Goal: Task Accomplishment & Management: Use online tool/utility

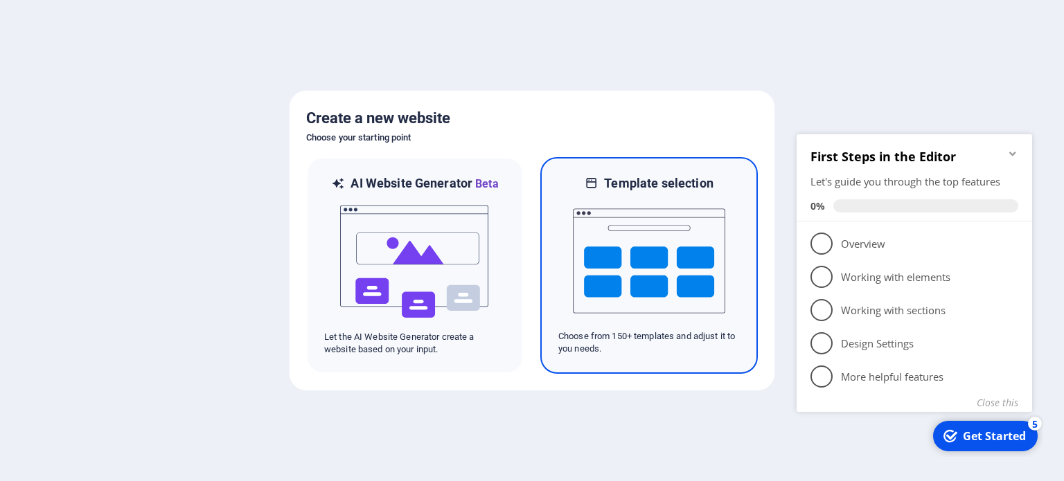
click at [662, 249] on img at bounding box center [649, 261] width 152 height 138
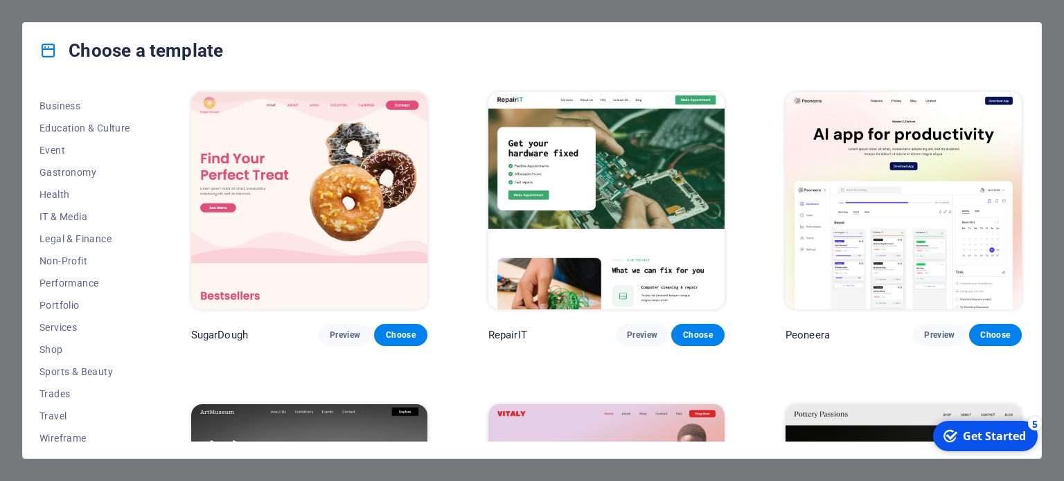
scroll to position [223, 0]
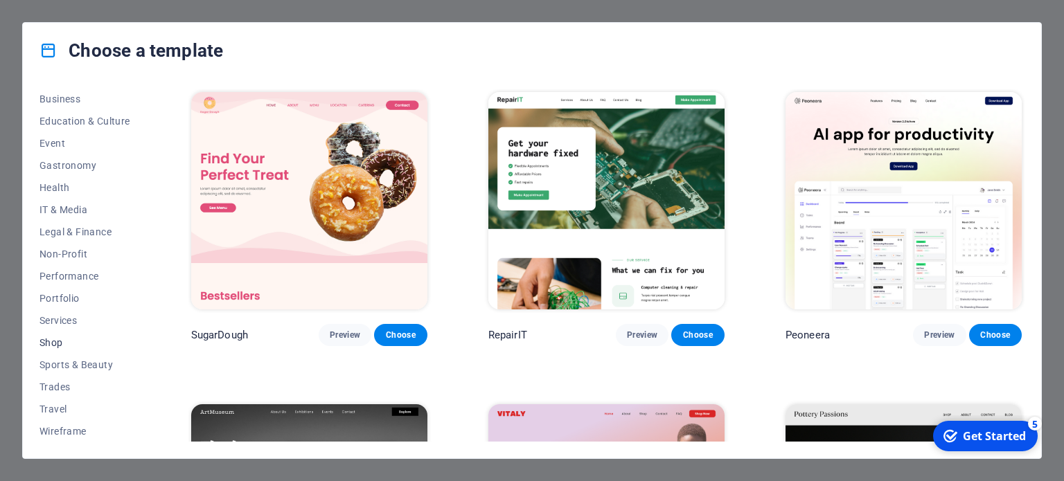
click at [55, 340] on span "Shop" at bounding box center [84, 342] width 91 height 11
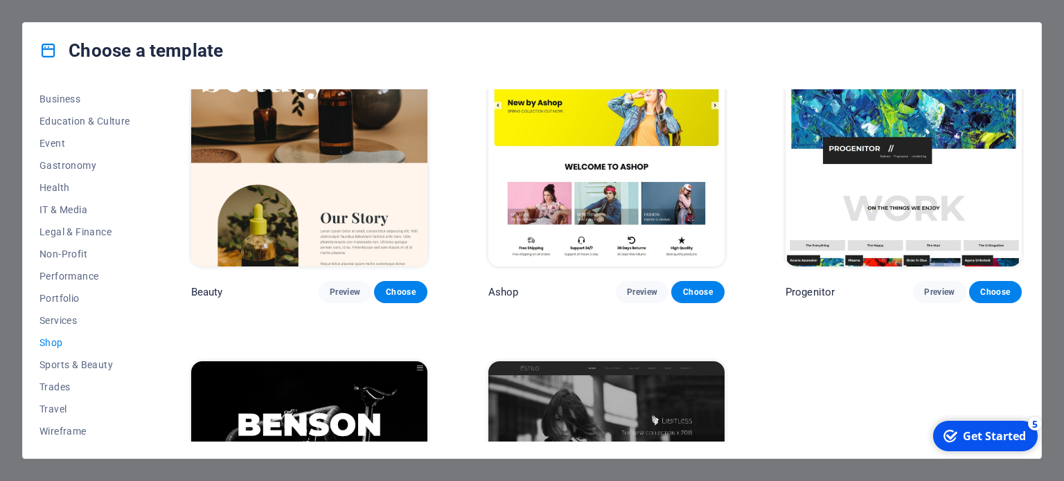
scroll to position [666, 0]
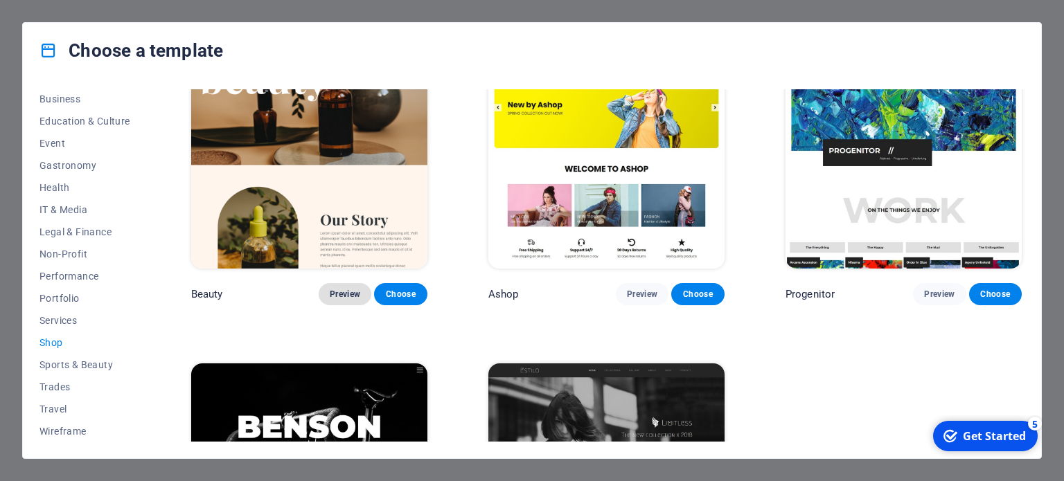
click at [349, 289] on span "Preview" at bounding box center [345, 294] width 30 height 11
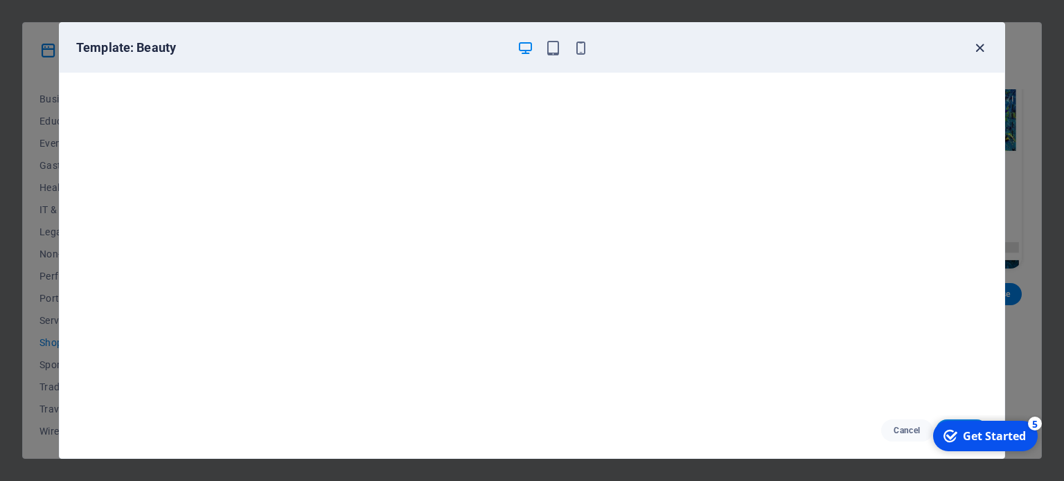
click at [979, 47] on icon "button" at bounding box center [980, 48] width 16 height 16
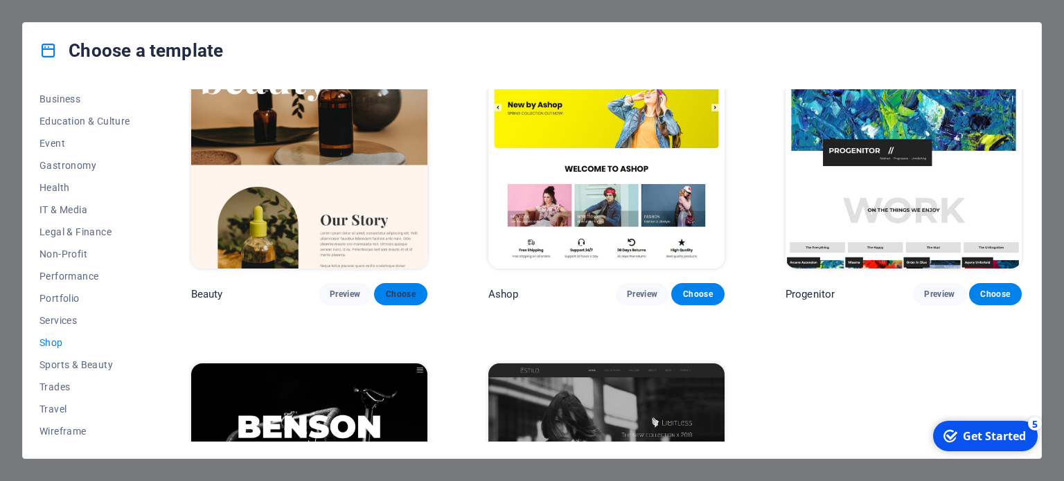
click at [406, 283] on button "Choose" at bounding box center [400, 294] width 53 height 22
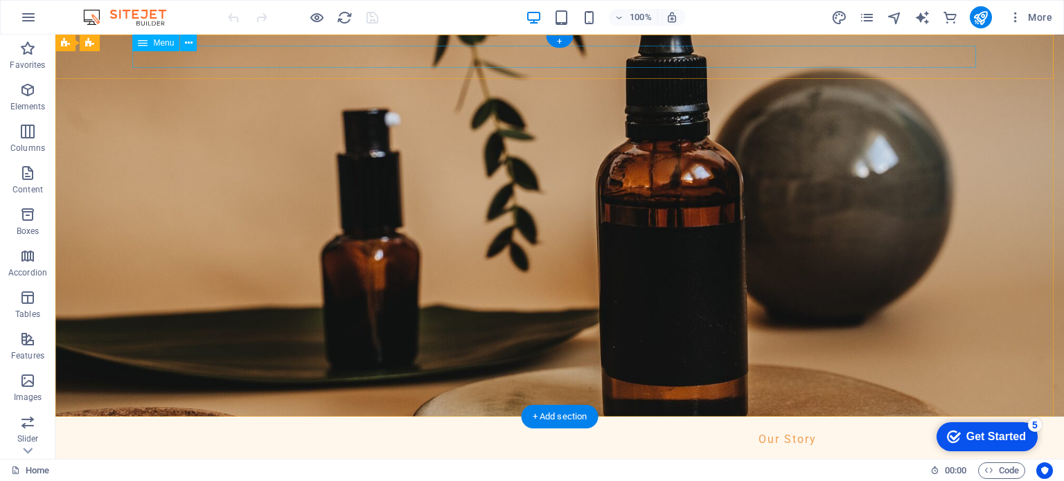
click at [859, 428] on nav "Our Story Shop Testimonial" at bounding box center [559, 439] width 843 height 23
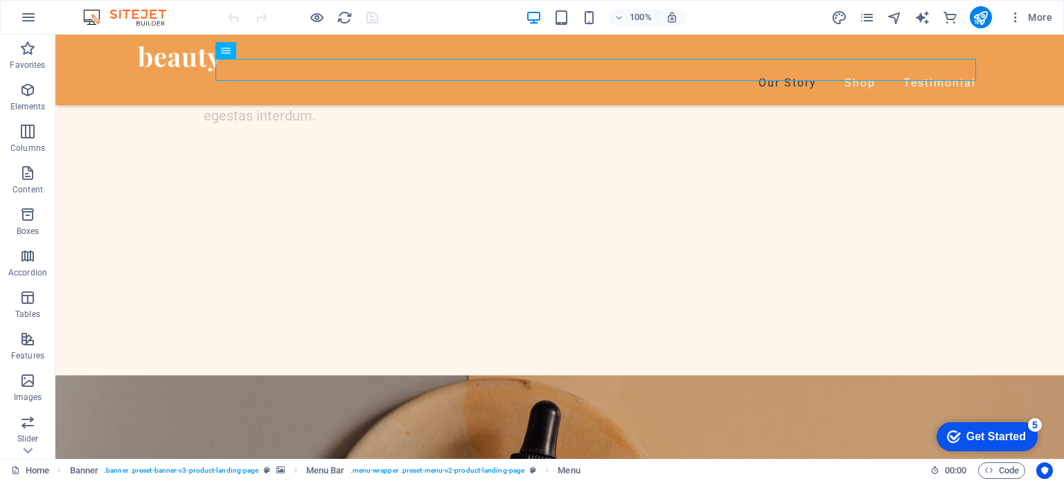
scroll to position [1612, 0]
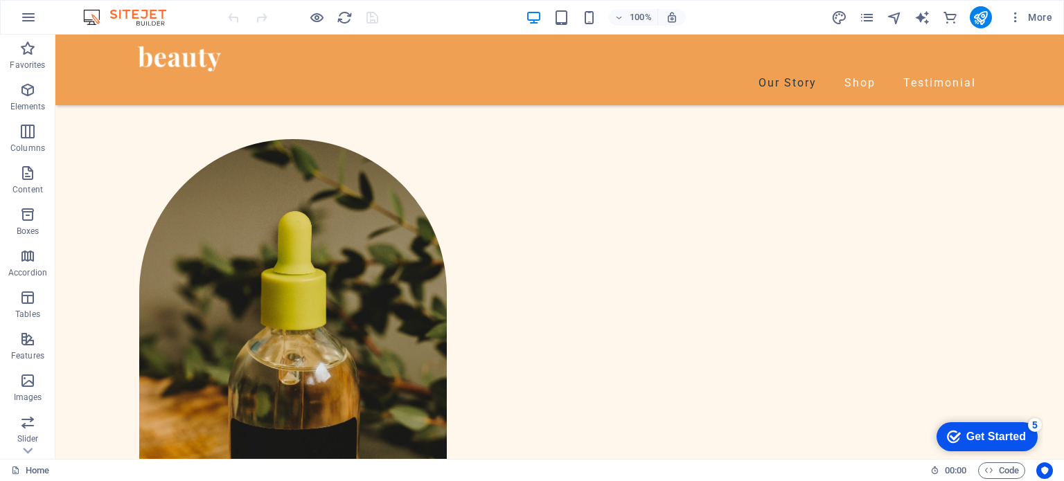
scroll to position [615, 0]
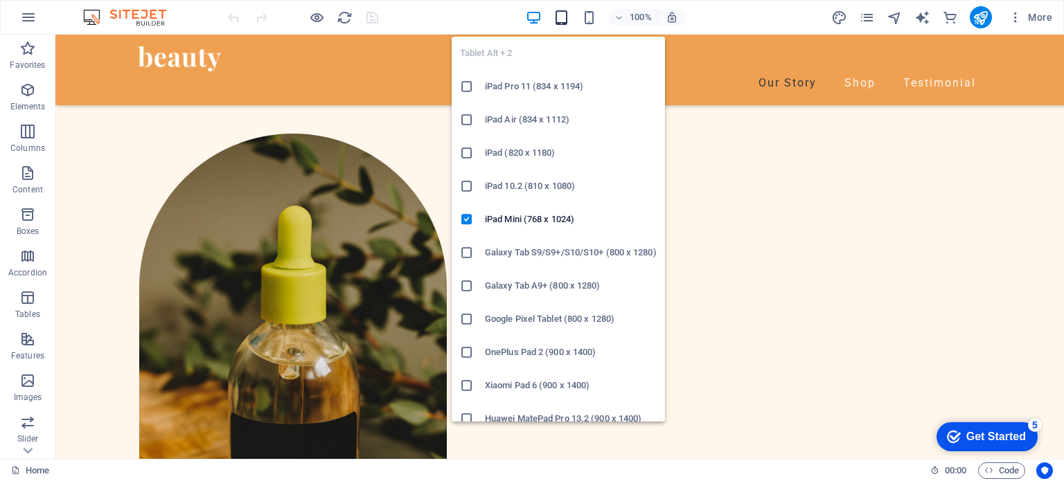
click at [560, 19] on icon "button" at bounding box center [561, 18] width 16 height 16
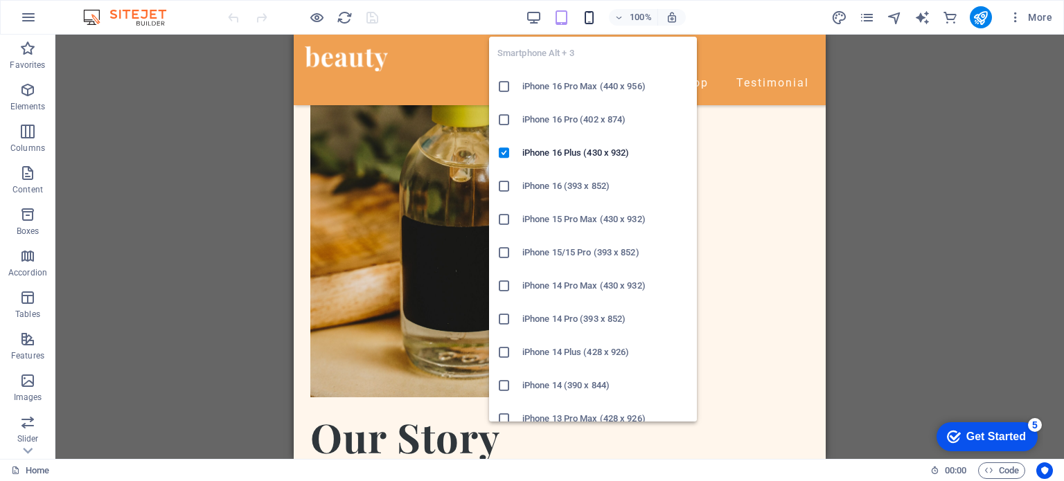
click at [590, 19] on icon "button" at bounding box center [589, 18] width 16 height 16
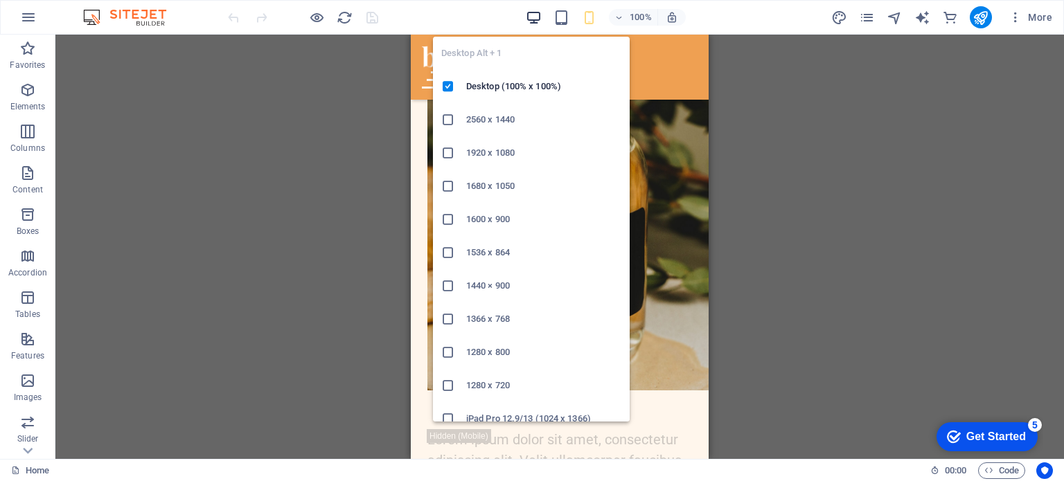
click at [535, 21] on icon "button" at bounding box center [534, 18] width 16 height 16
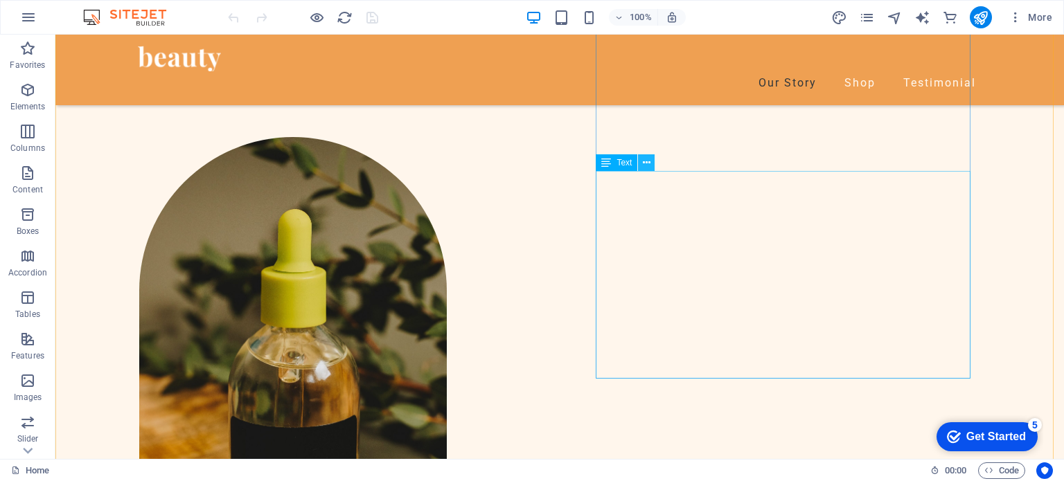
click at [645, 161] on icon at bounding box center [647, 163] width 8 height 15
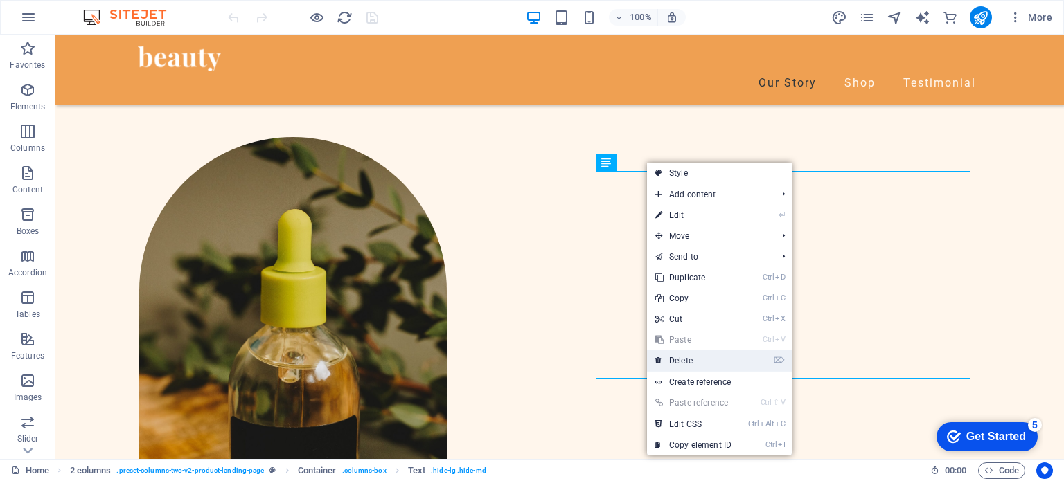
click at [697, 361] on link "⌦ Delete" at bounding box center [693, 360] width 93 height 21
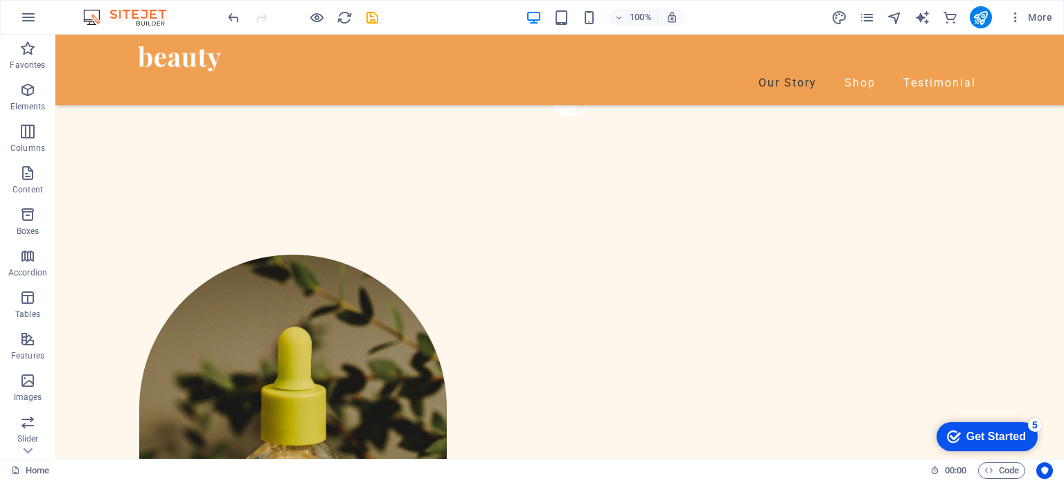
scroll to position [503, 0]
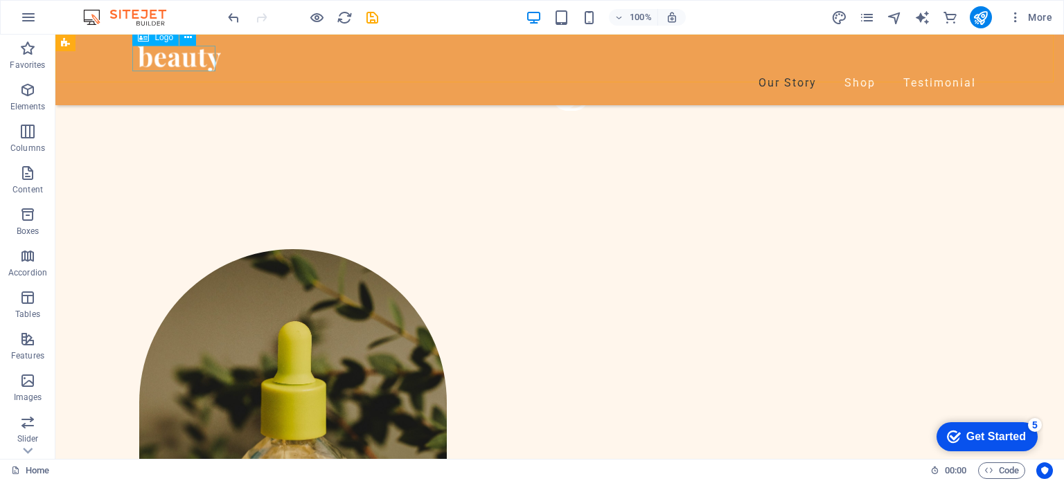
click at [186, 55] on div at bounding box center [179, 57] width 83 height 17
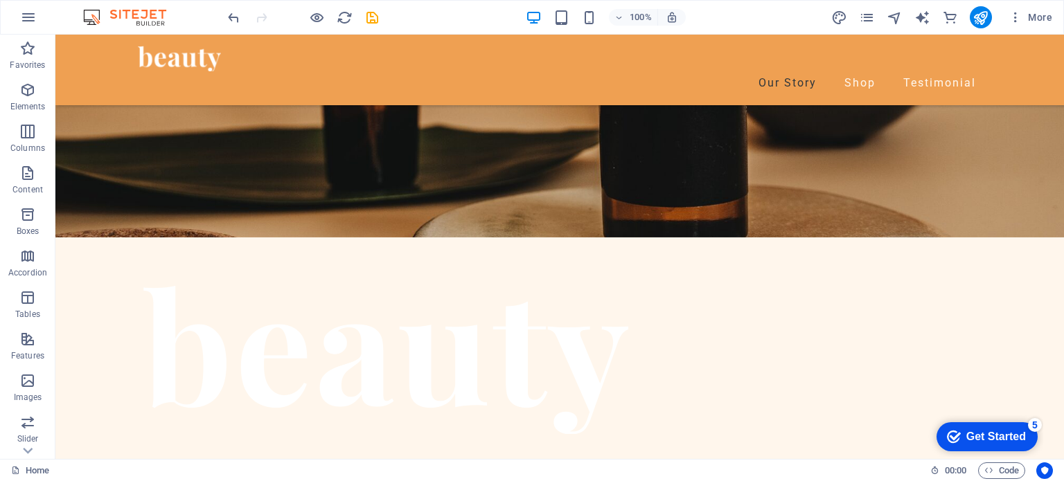
scroll to position [168, 0]
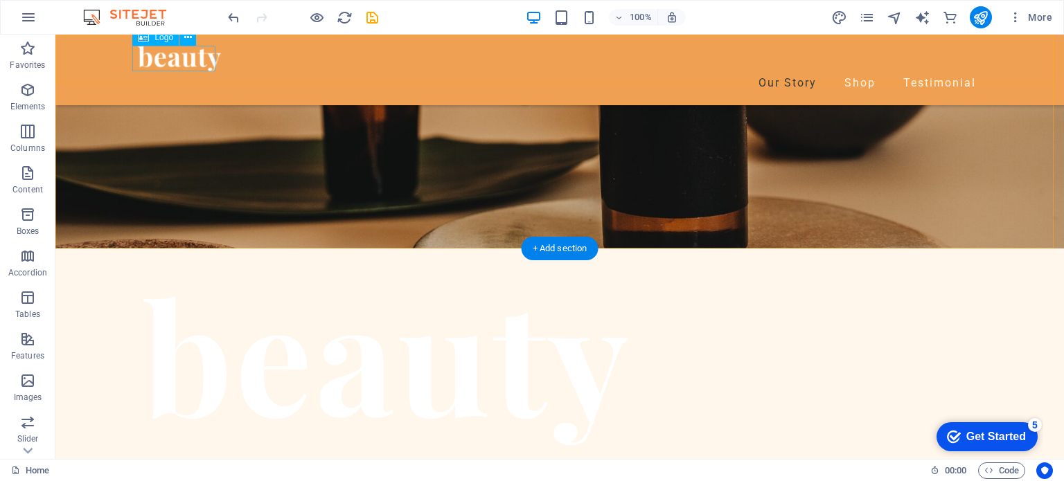
click at [181, 64] on div at bounding box center [179, 57] width 83 height 17
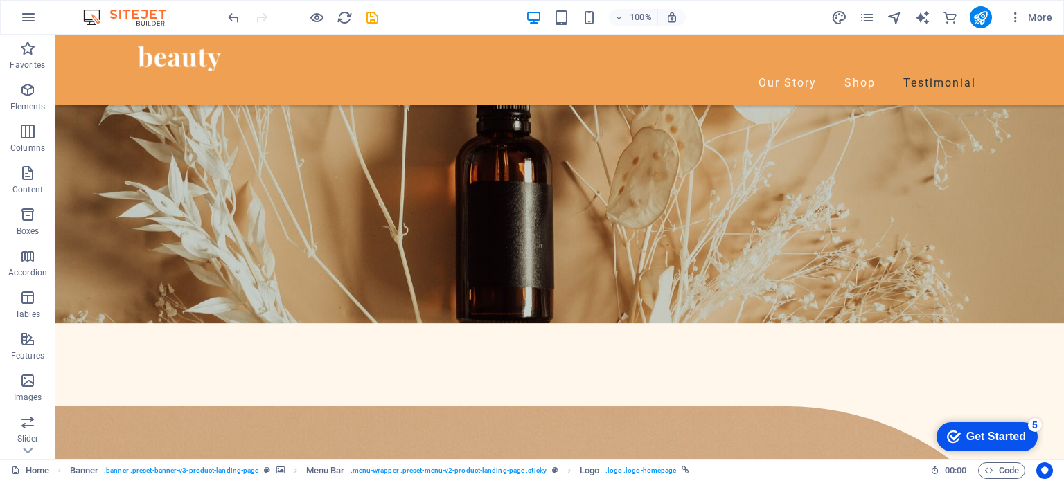
scroll to position [3493, 0]
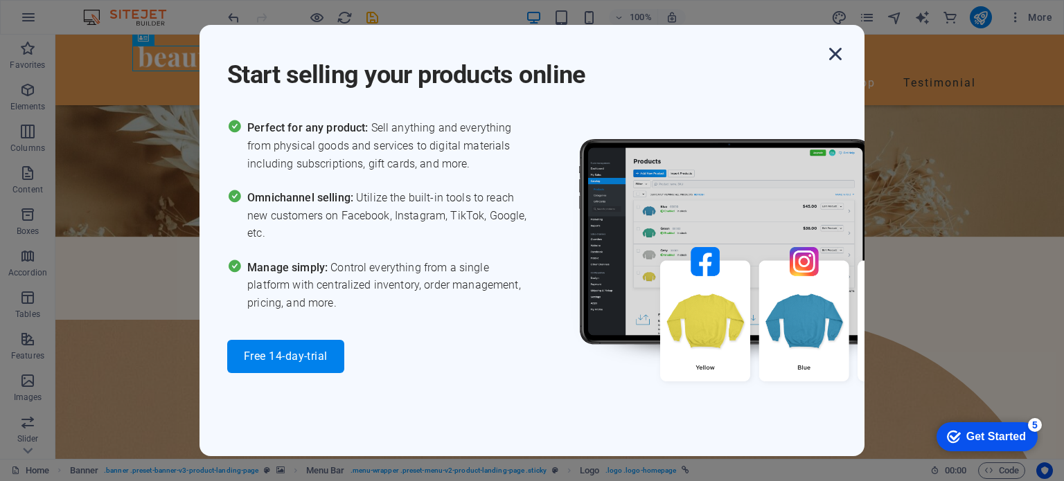
click at [834, 56] on icon "button" at bounding box center [835, 54] width 25 height 25
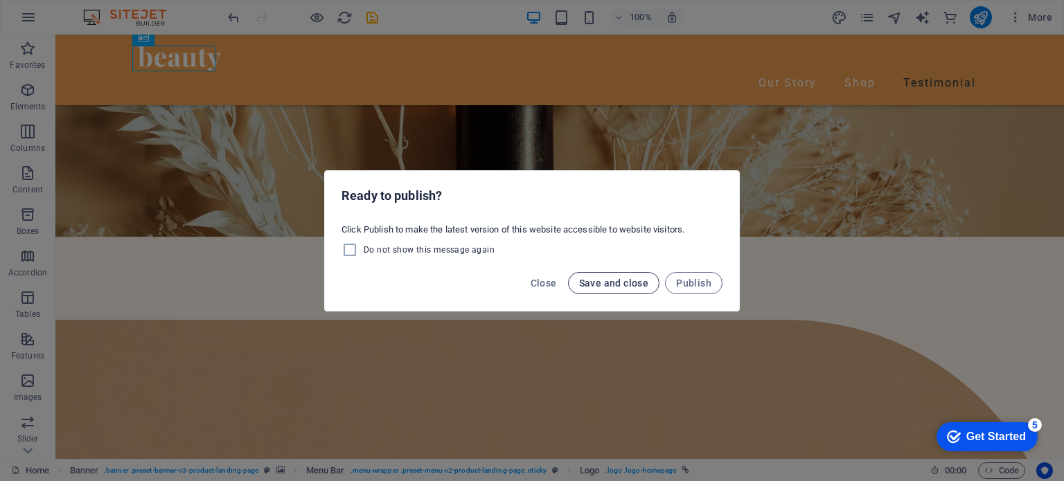
click at [620, 283] on span "Save and close" at bounding box center [614, 283] width 70 height 11
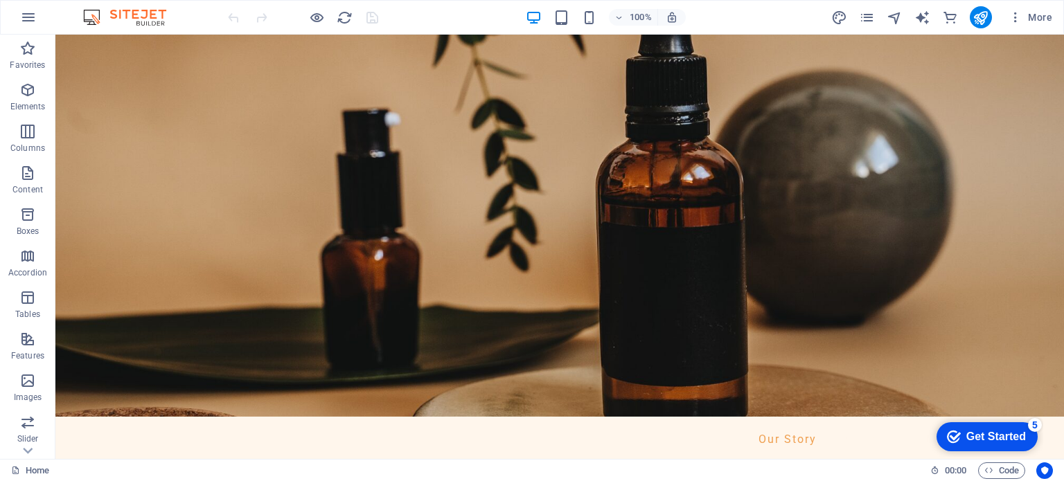
drag, startPoint x: 1058, startPoint y: 88, endPoint x: 1118, endPoint y: 56, distance: 68.1
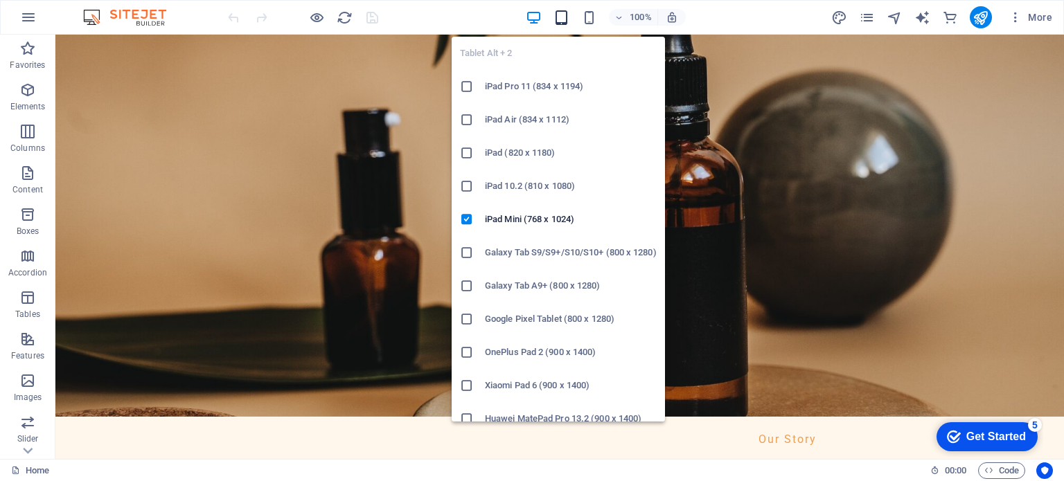
click at [566, 15] on icon "button" at bounding box center [561, 18] width 16 height 16
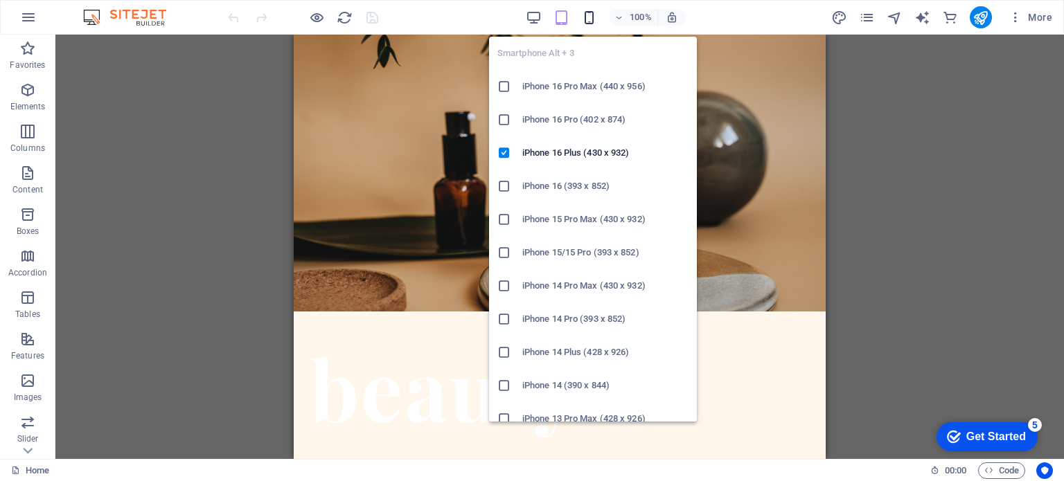
click at [590, 15] on icon "button" at bounding box center [589, 18] width 16 height 16
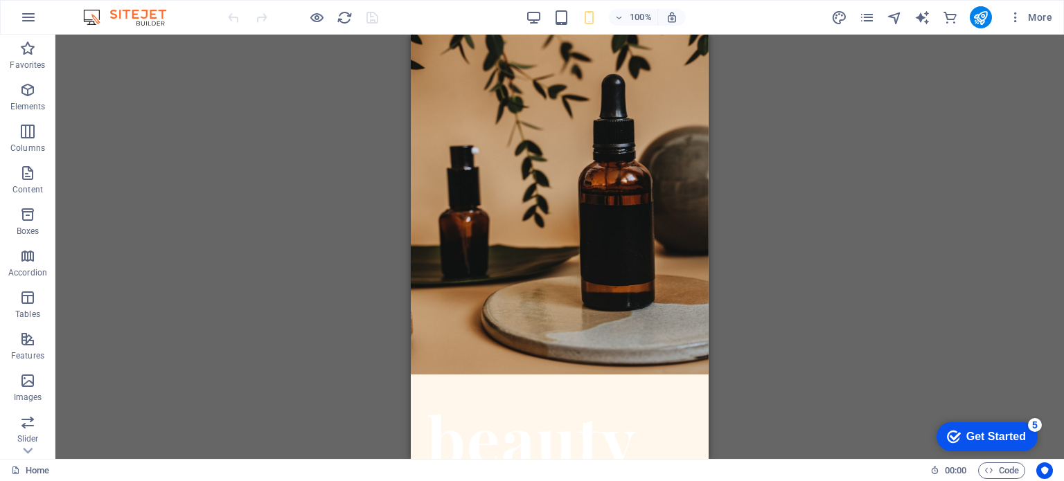
drag, startPoint x: 699, startPoint y: 64, endPoint x: 1141, endPoint y: 94, distance: 442.8
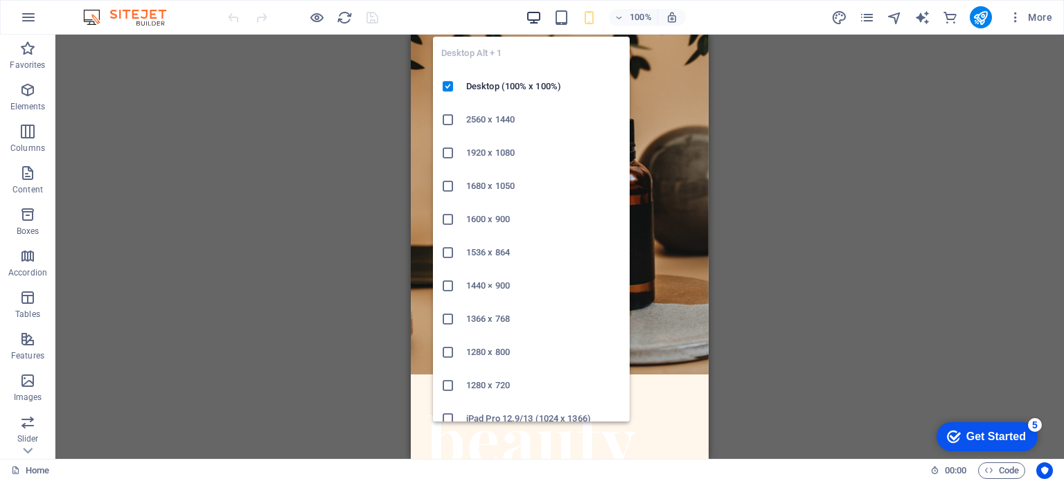
click at [537, 14] on icon "button" at bounding box center [534, 18] width 16 height 16
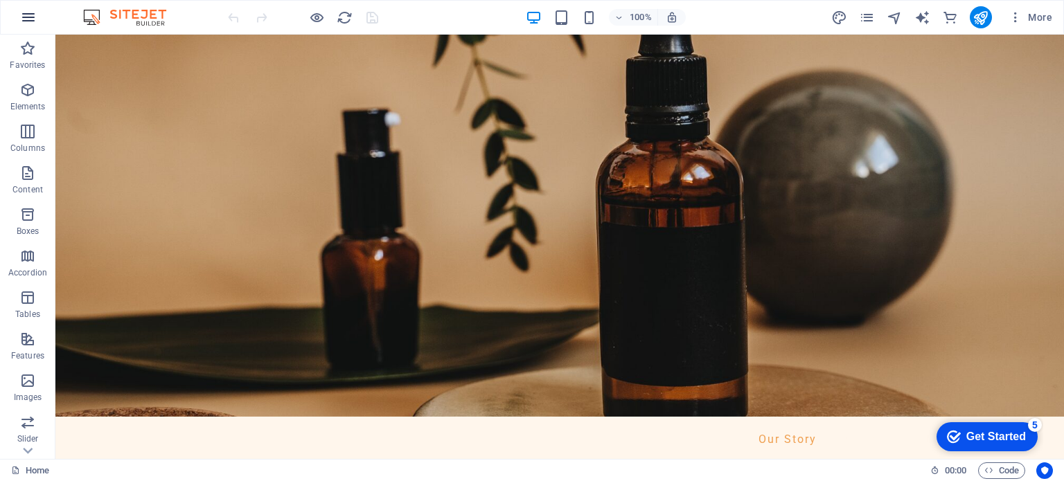
click at [17, 21] on button "button" at bounding box center [28, 17] width 33 height 33
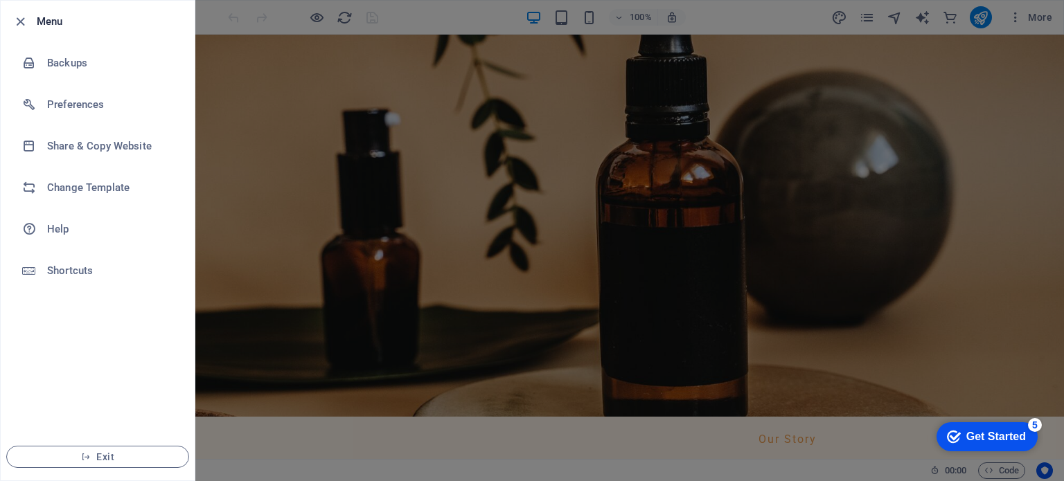
click at [254, 102] on div at bounding box center [532, 240] width 1064 height 481
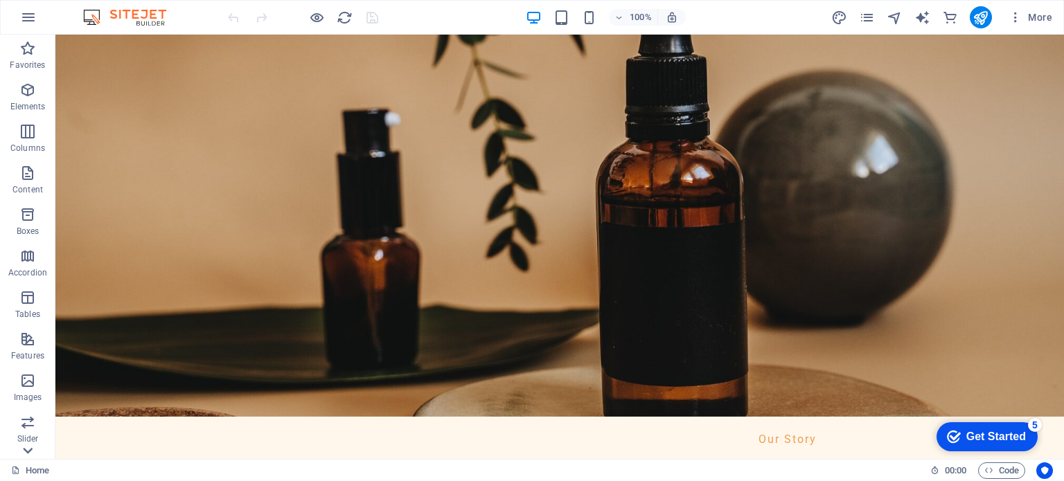
click at [27, 53] on icon at bounding box center [27, 42] width 19 height 19
click at [27, 450] on p "Commerce" at bounding box center [28, 448] width 42 height 11
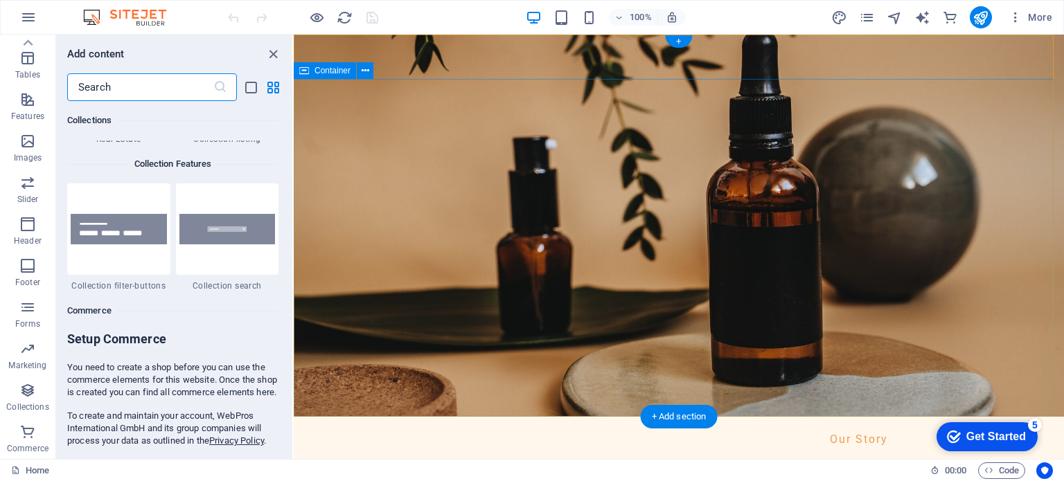
scroll to position [13345, 0]
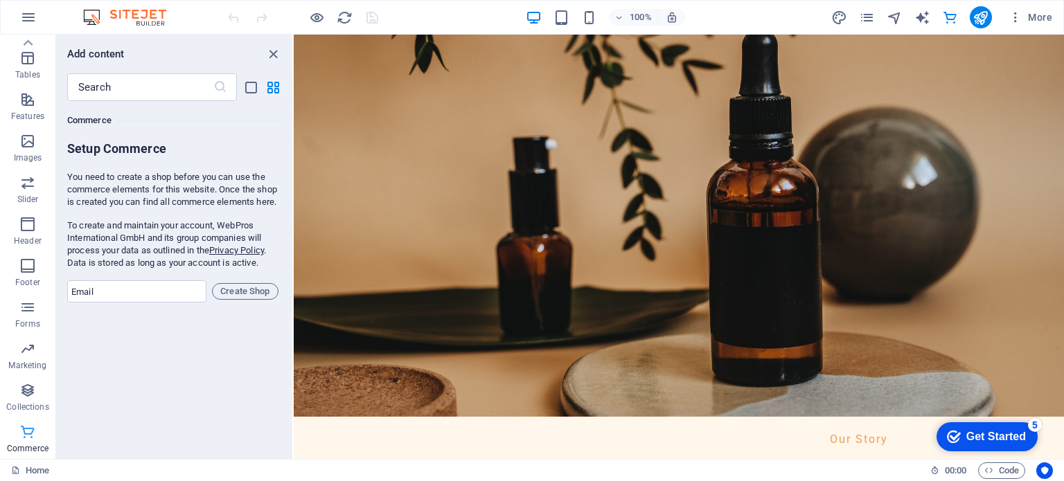
click at [24, 438] on icon "button" at bounding box center [27, 432] width 17 height 17
click at [205, 89] on input "text" at bounding box center [140, 87] width 146 height 28
click at [161, 303] on input "email" at bounding box center [136, 291] width 139 height 22
type input "[EMAIL_ADDRESS][PERSON_NAME][DOMAIN_NAME]"
click at [260, 300] on span "Create Shop" at bounding box center [245, 291] width 54 height 17
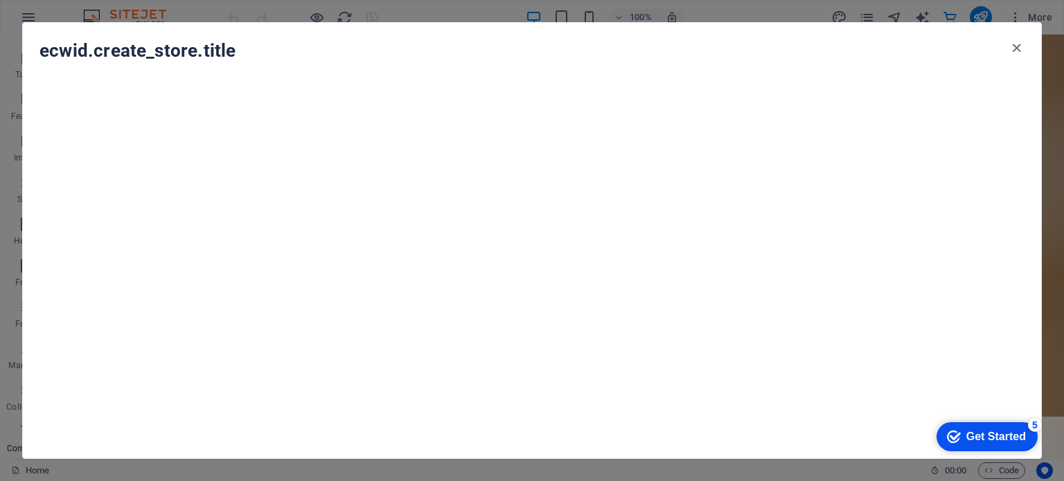
click at [211, 46] on h4 "ecwid.create_store.title" at bounding box center [523, 50] width 968 height 22
click at [193, 46] on h4 "ecwid.create_store.title" at bounding box center [523, 50] width 968 height 22
click at [992, 433] on div "Get Started" at bounding box center [996, 437] width 60 height 12
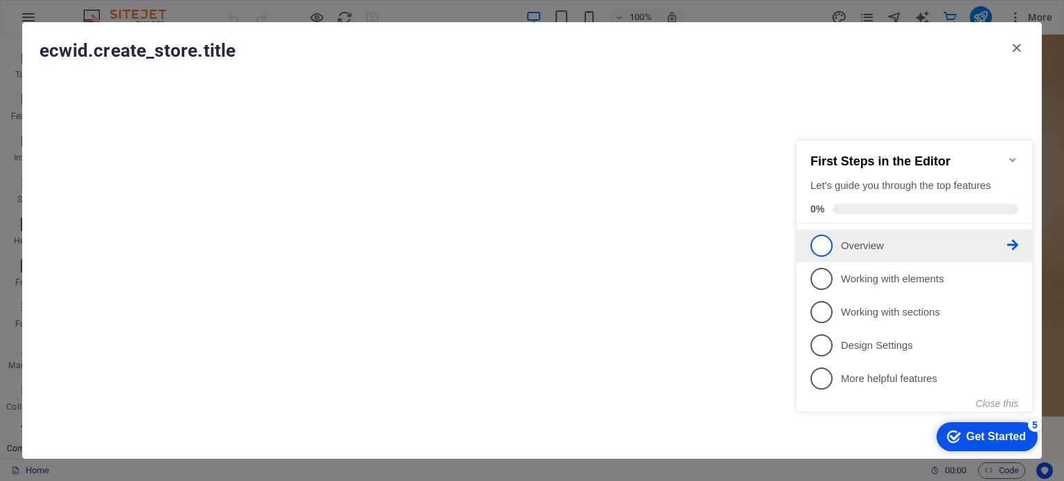
click at [827, 246] on span "1" at bounding box center [821, 246] width 22 height 22
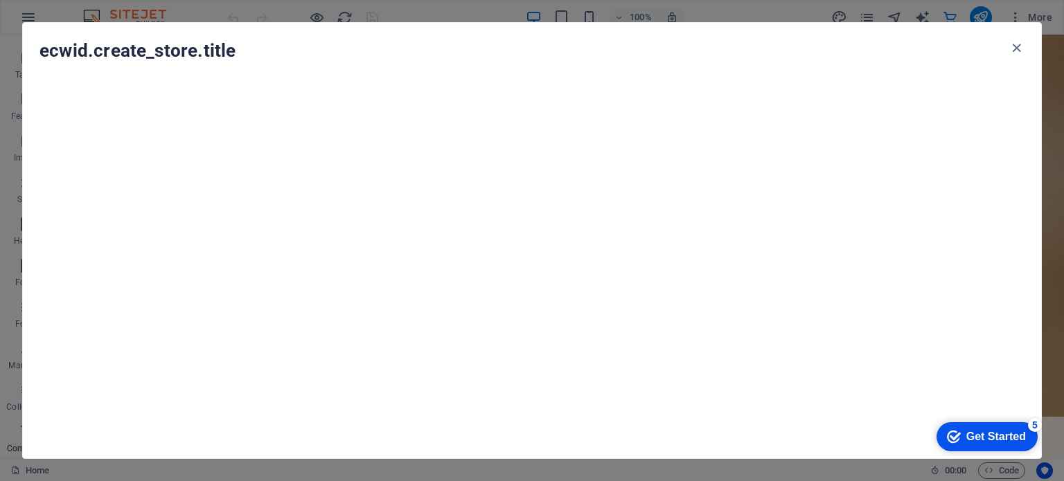
scroll to position [0, 0]
click at [966, 438] on div "Get Started" at bounding box center [996, 437] width 60 height 12
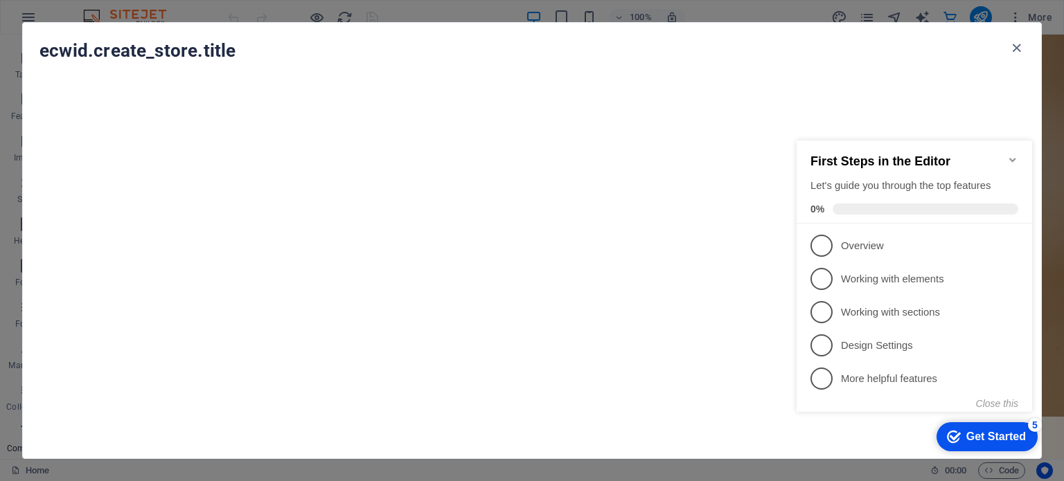
click at [974, 46] on h4 "ecwid.create_store.title" at bounding box center [523, 50] width 968 height 22
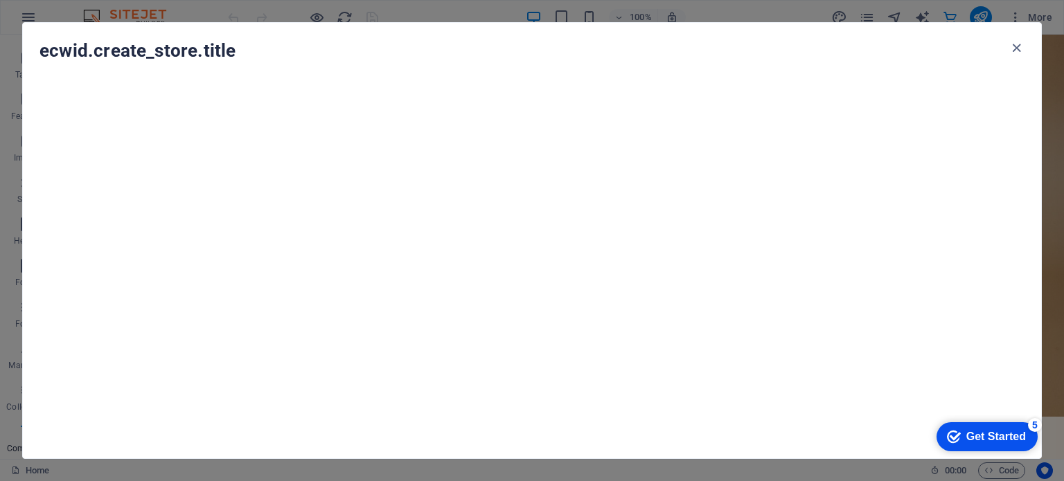
click at [966, 437] on div "Get Started" at bounding box center [996, 437] width 60 height 12
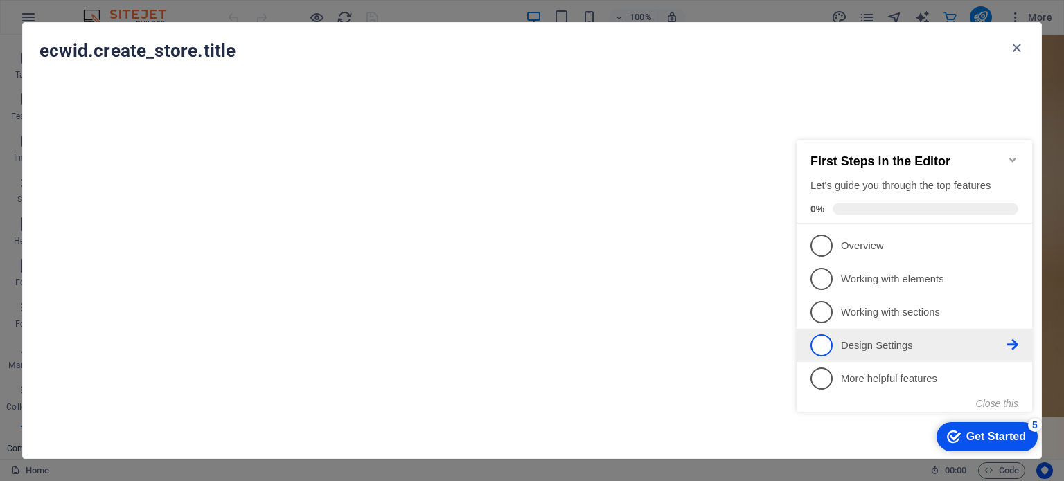
click at [836, 352] on link "4 Design Settings - incomplete" at bounding box center [914, 345] width 208 height 22
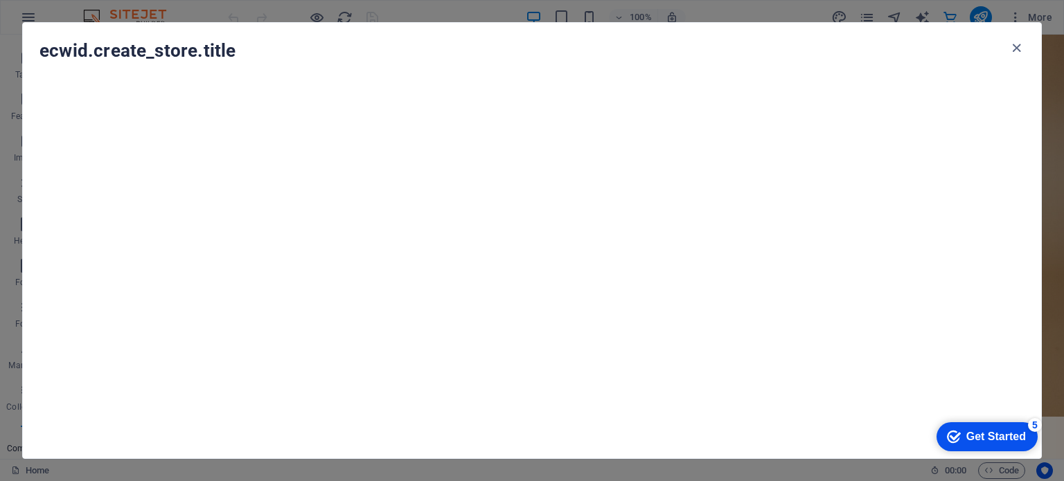
click at [200, 60] on h4 "ecwid.create_store.title" at bounding box center [523, 50] width 968 height 22
click at [1012, 46] on icon "button" at bounding box center [1016, 48] width 16 height 16
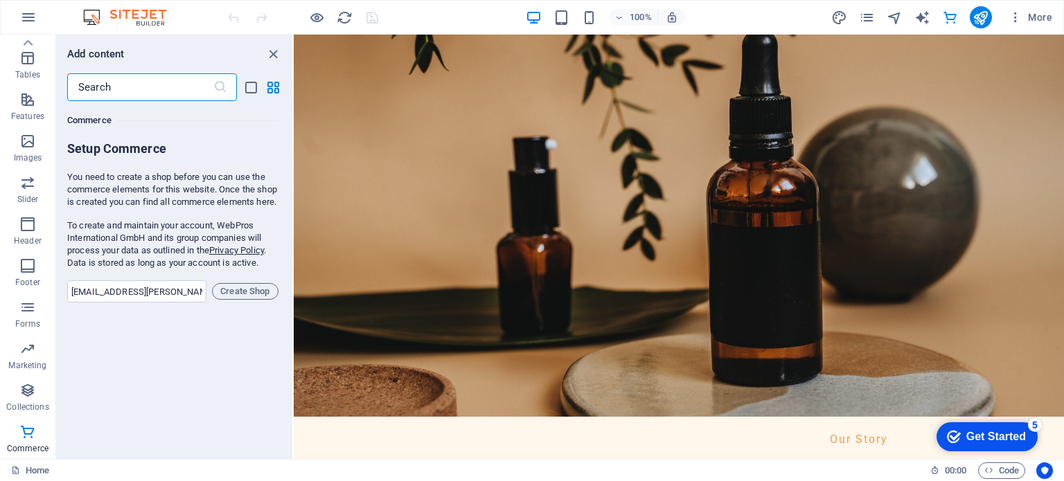
click at [173, 85] on input "text" at bounding box center [140, 87] width 146 height 28
click at [272, 53] on icon "close panel" at bounding box center [273, 54] width 16 height 16
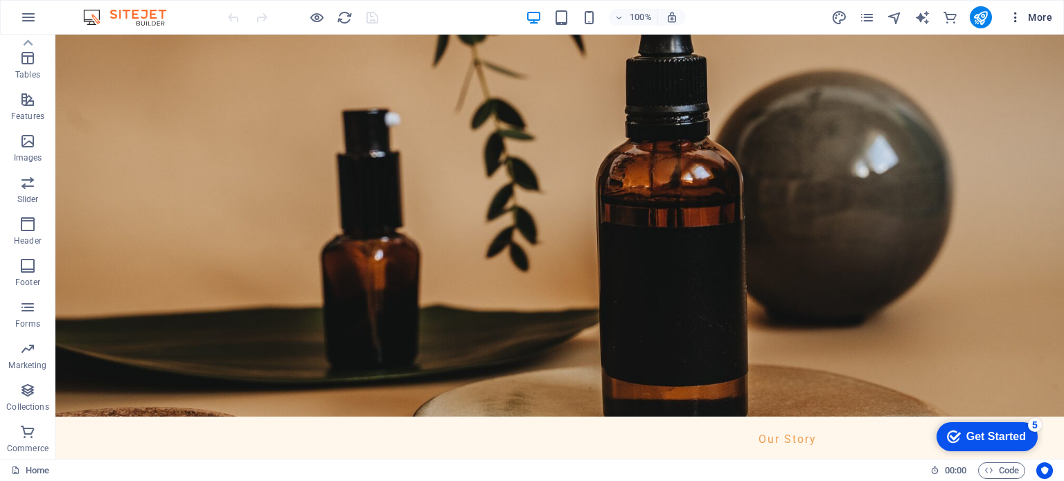
click at [1014, 21] on icon "button" at bounding box center [1015, 17] width 14 height 14
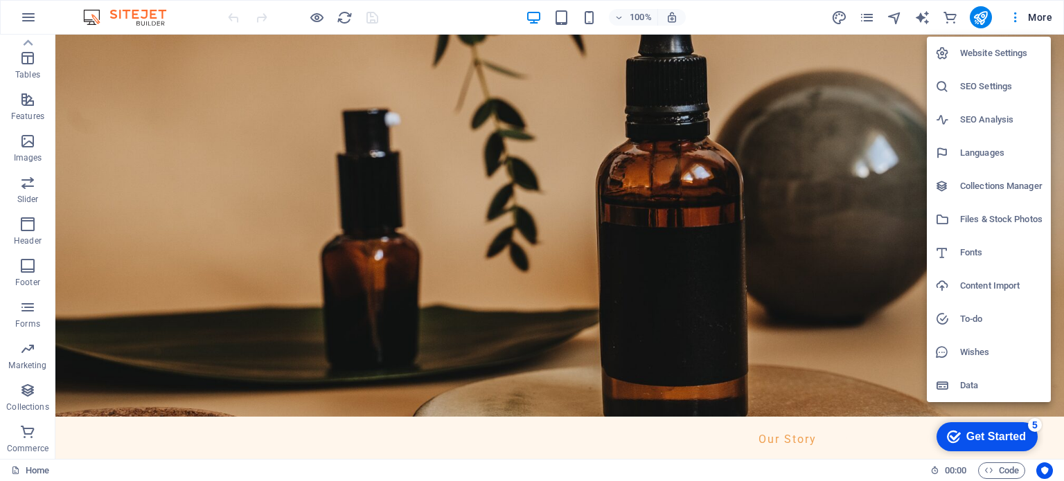
click at [1050, 16] on div at bounding box center [532, 240] width 1064 height 481
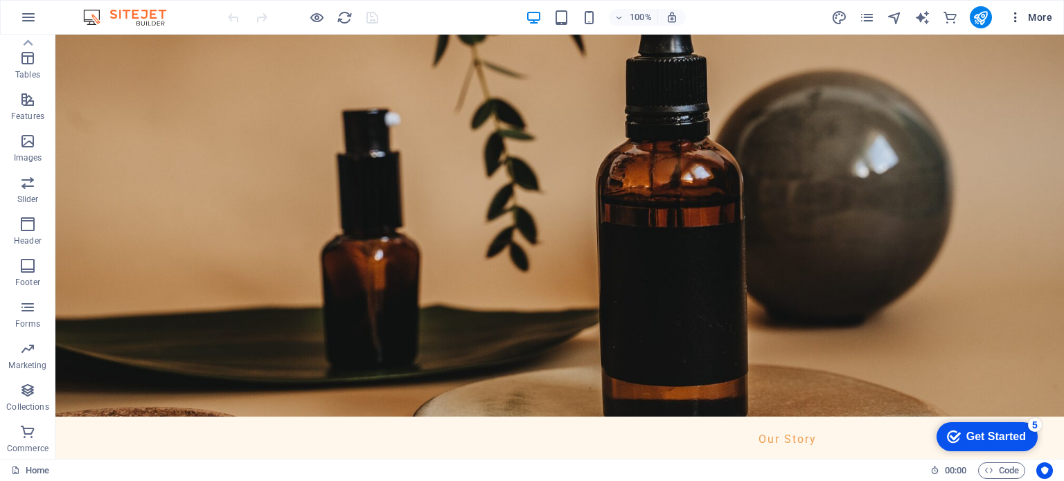
click at [1039, 15] on span "More" at bounding box center [1030, 17] width 44 height 14
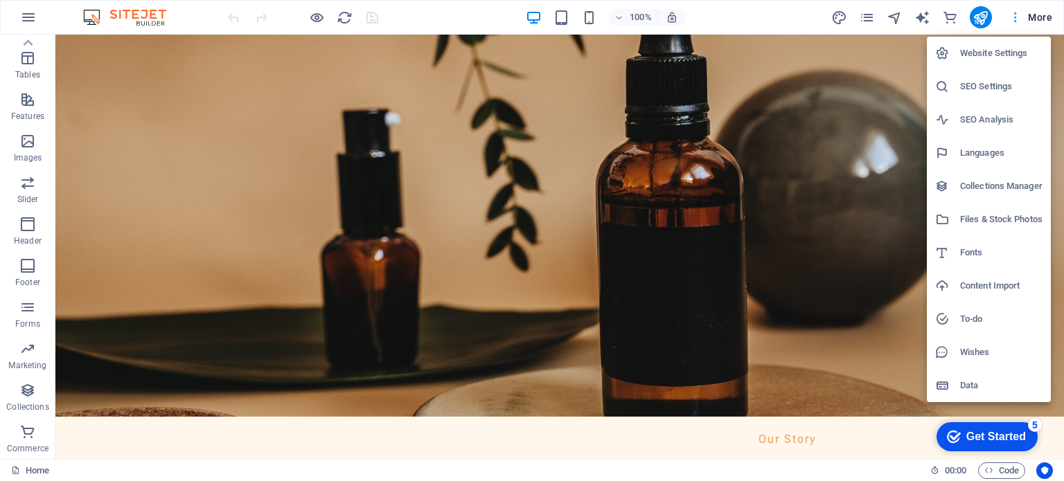
click at [1039, 15] on div at bounding box center [532, 240] width 1064 height 481
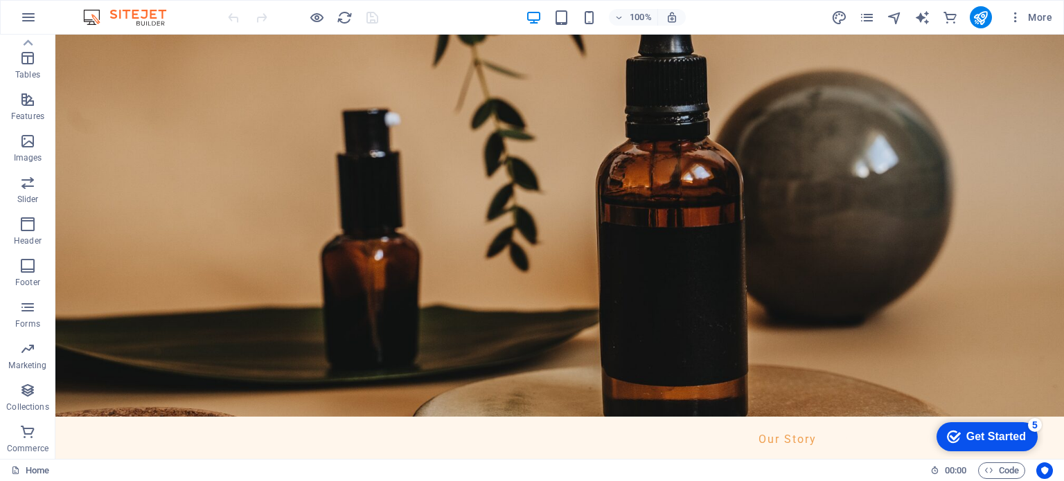
drag, startPoint x: 1058, startPoint y: 77, endPoint x: 1086, endPoint y: 59, distance: 33.0
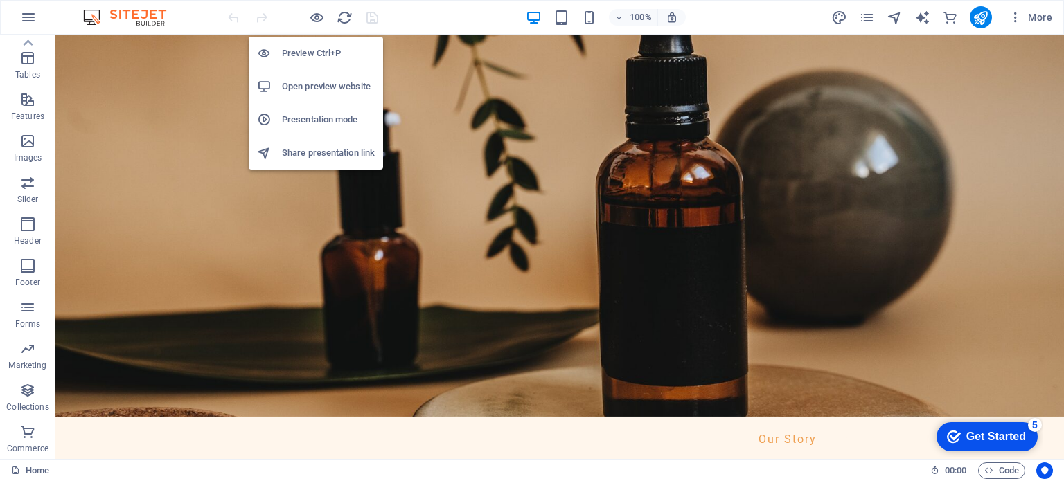
click at [312, 57] on h6 "Preview Ctrl+P" at bounding box center [328, 53] width 93 height 17
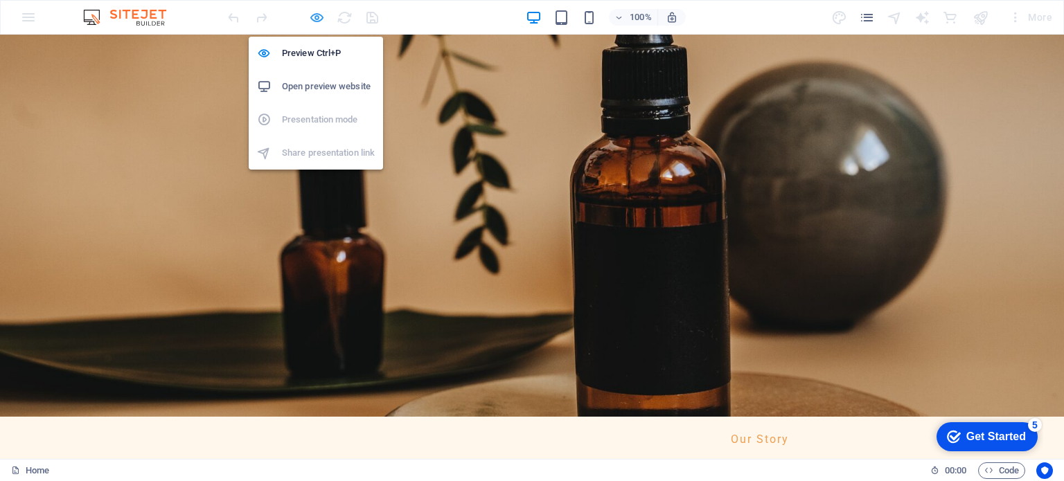
click at [314, 23] on icon "button" at bounding box center [317, 18] width 16 height 16
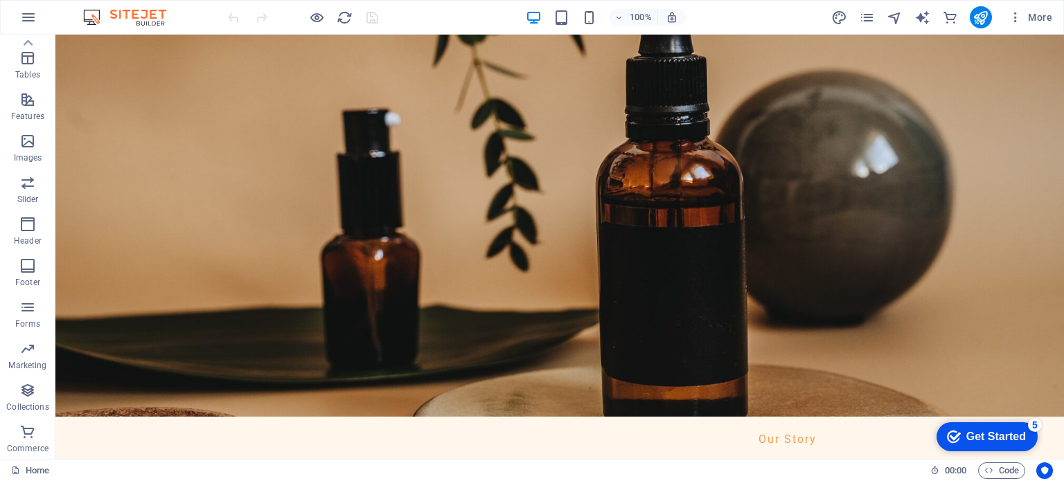
click at [367, 17] on div at bounding box center [302, 17] width 155 height 22
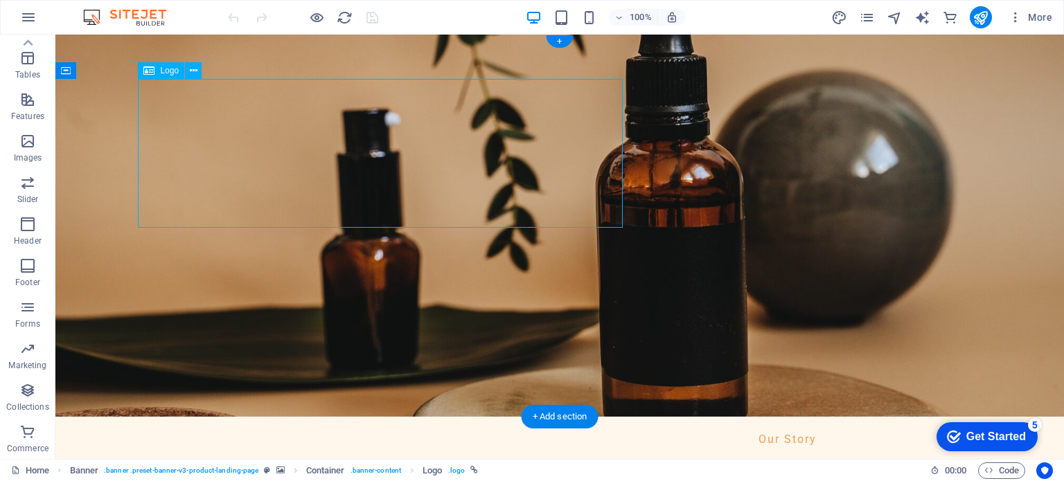
select select "px"
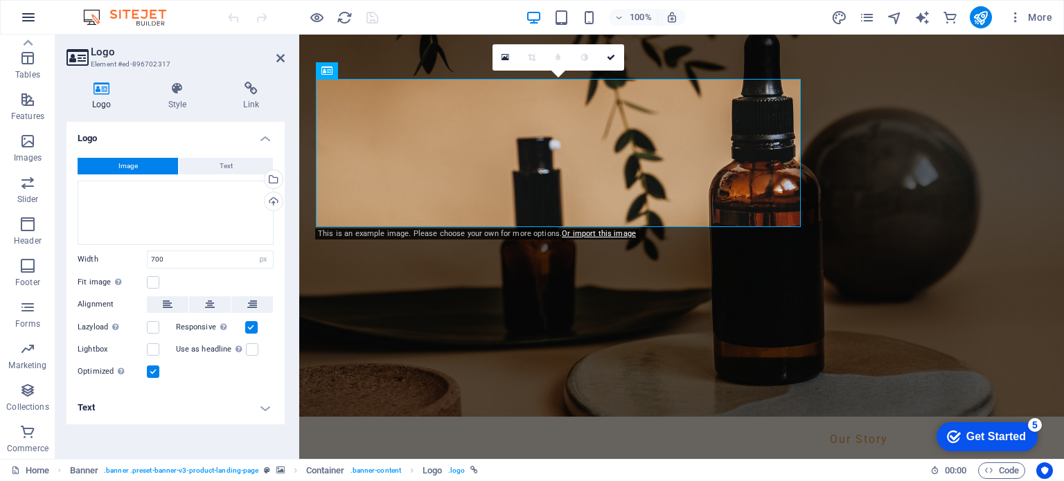
click at [35, 24] on icon "button" at bounding box center [28, 17] width 17 height 17
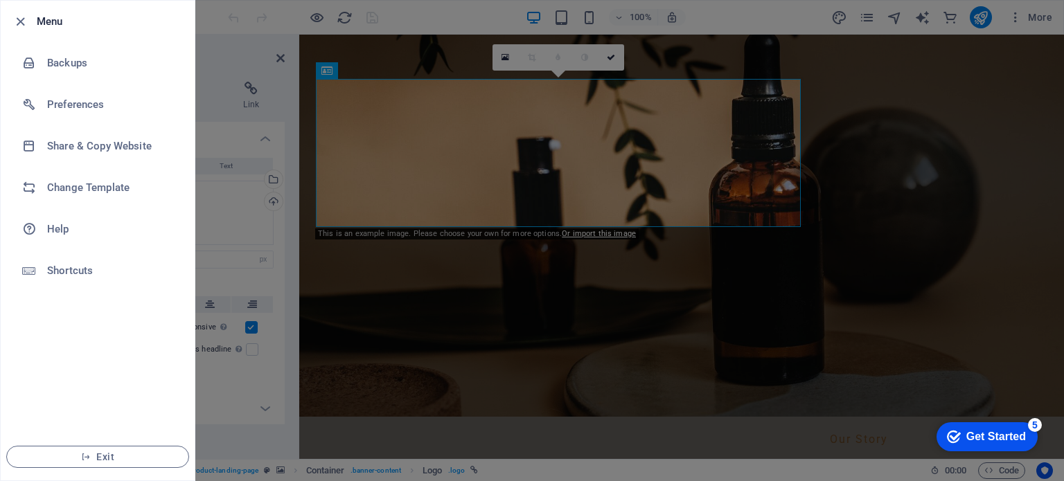
click at [446, 174] on div at bounding box center [532, 240] width 1064 height 481
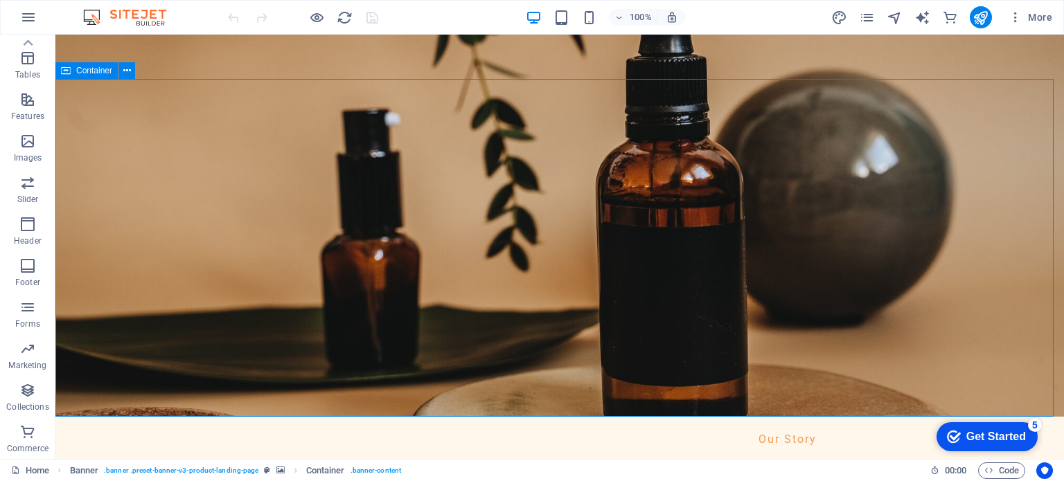
click at [983, 438] on div "Get Started" at bounding box center [996, 437] width 60 height 12
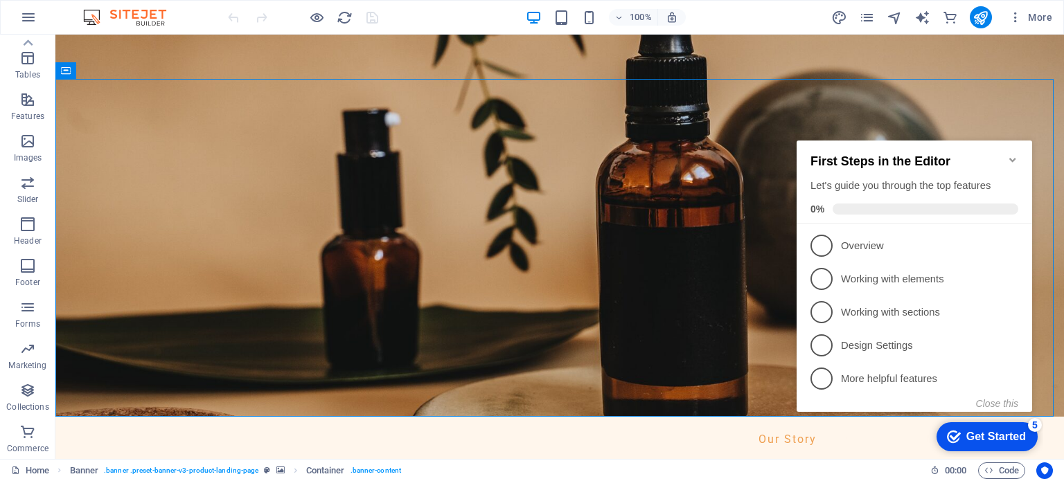
click at [983, 438] on div "Get Started" at bounding box center [996, 437] width 60 height 12
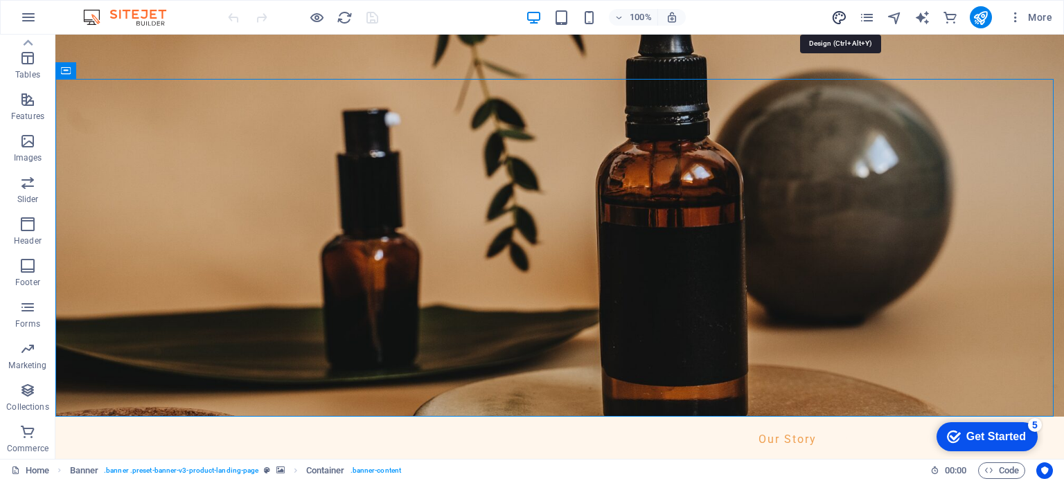
click at [835, 24] on icon "design" at bounding box center [839, 18] width 16 height 16
select select "px"
select select "400"
select select "px"
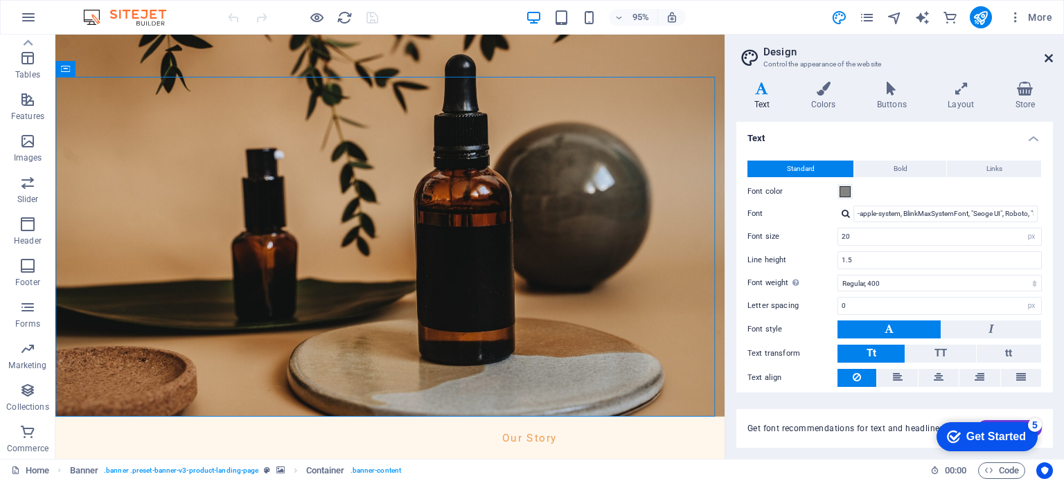
click at [1044, 55] on icon at bounding box center [1048, 58] width 8 height 11
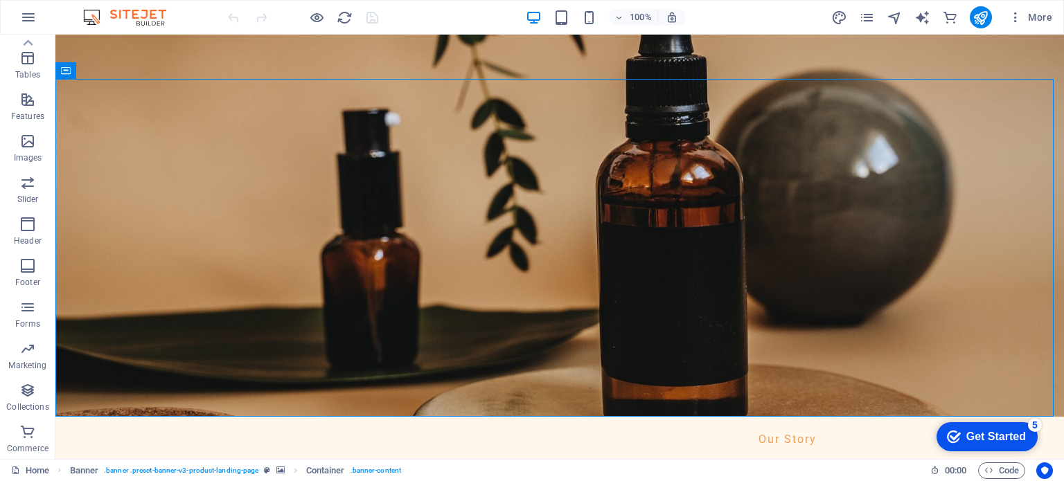
click at [145, 13] on img at bounding box center [132, 17] width 104 height 17
click at [25, 69] on span "Tables" at bounding box center [27, 66] width 55 height 33
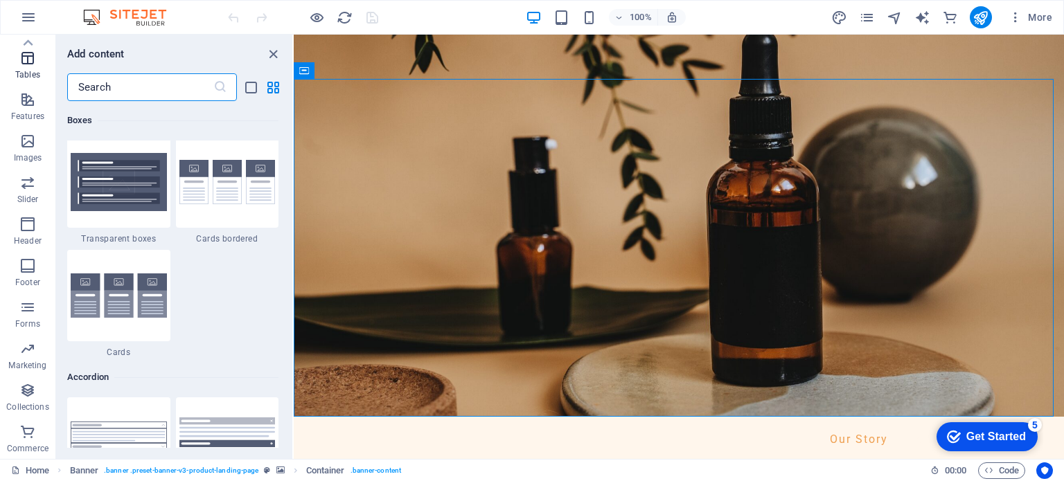
scroll to position [4796, 0]
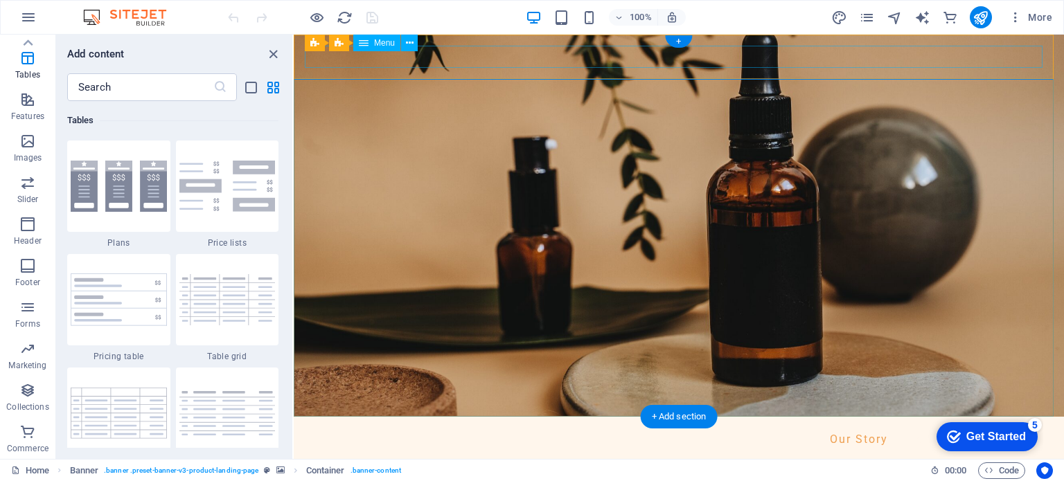
click at [920, 428] on nav "Our Story Shop Testimonial" at bounding box center [679, 439] width 748 height 23
click at [917, 428] on nav "Our Story Shop Testimonial" at bounding box center [679, 439] width 748 height 23
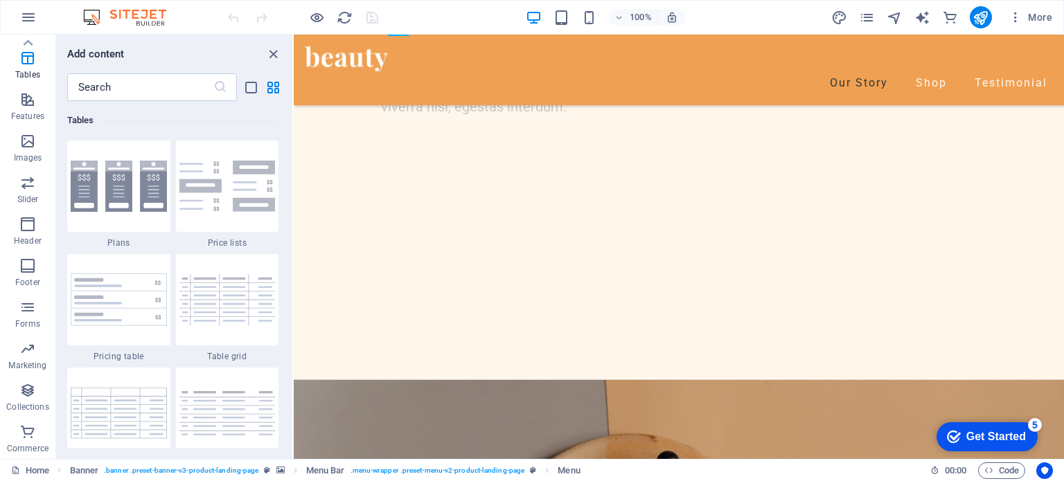
scroll to position [1637, 0]
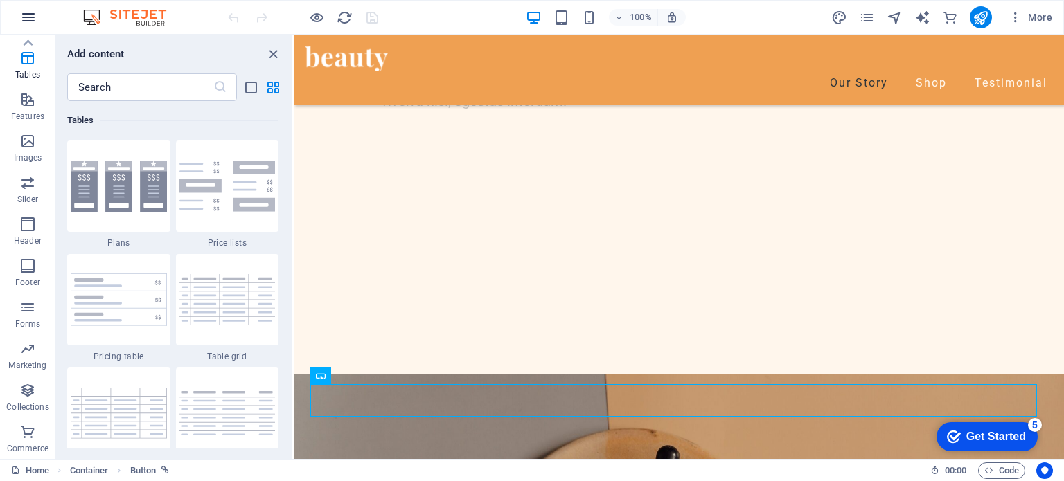
click at [28, 21] on icon "button" at bounding box center [28, 17] width 17 height 17
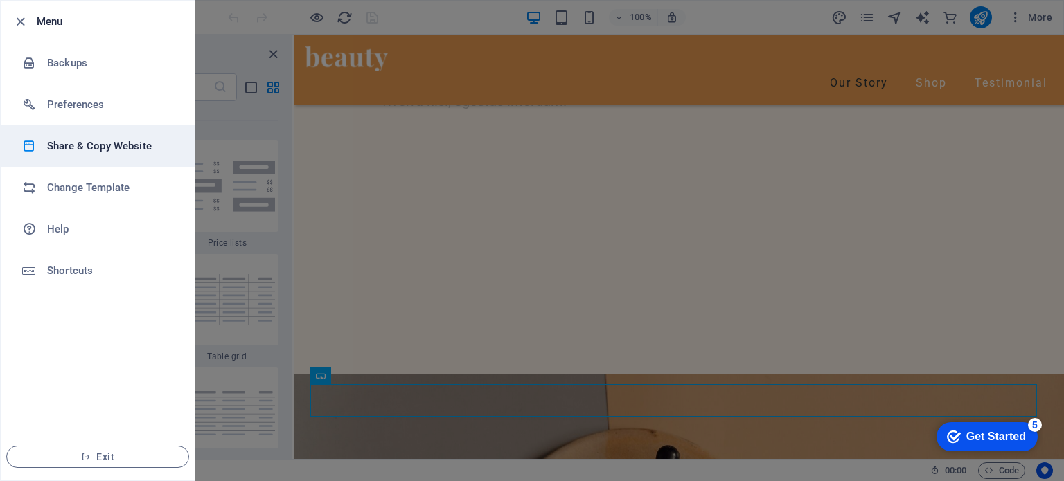
click at [83, 147] on h6 "Share & Copy Website" at bounding box center [111, 146] width 128 height 17
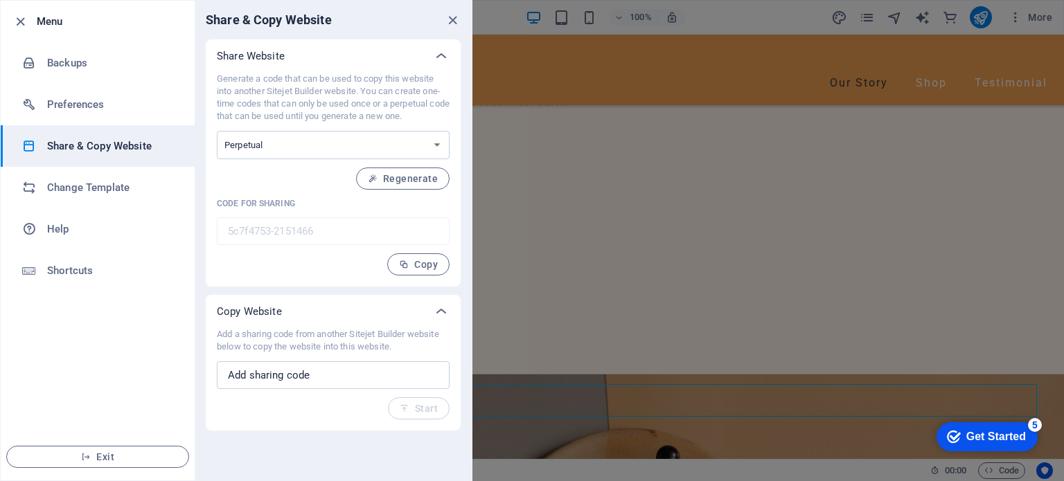
click at [878, 184] on div at bounding box center [532, 240] width 1064 height 481
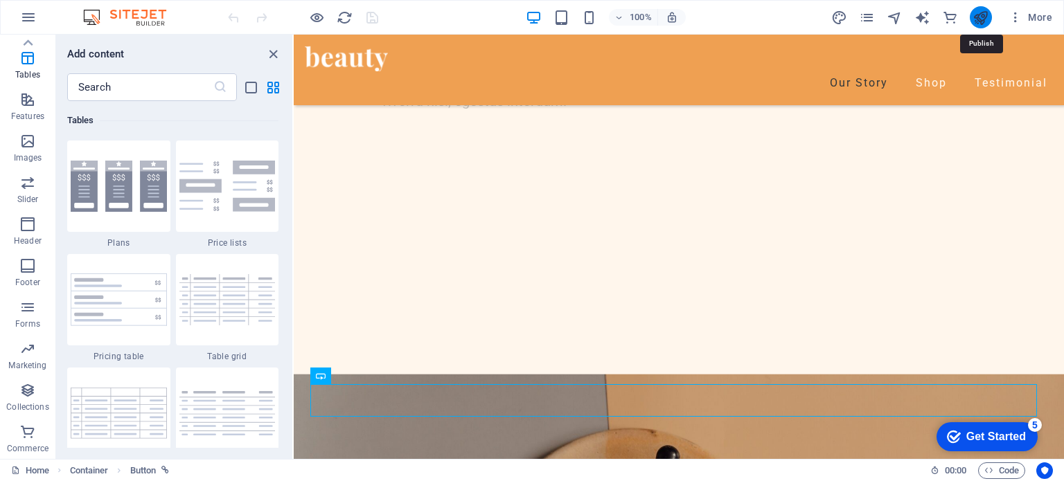
click at [982, 12] on icon "publish" at bounding box center [980, 18] width 16 height 16
